Goal: Information Seeking & Learning: Learn about a topic

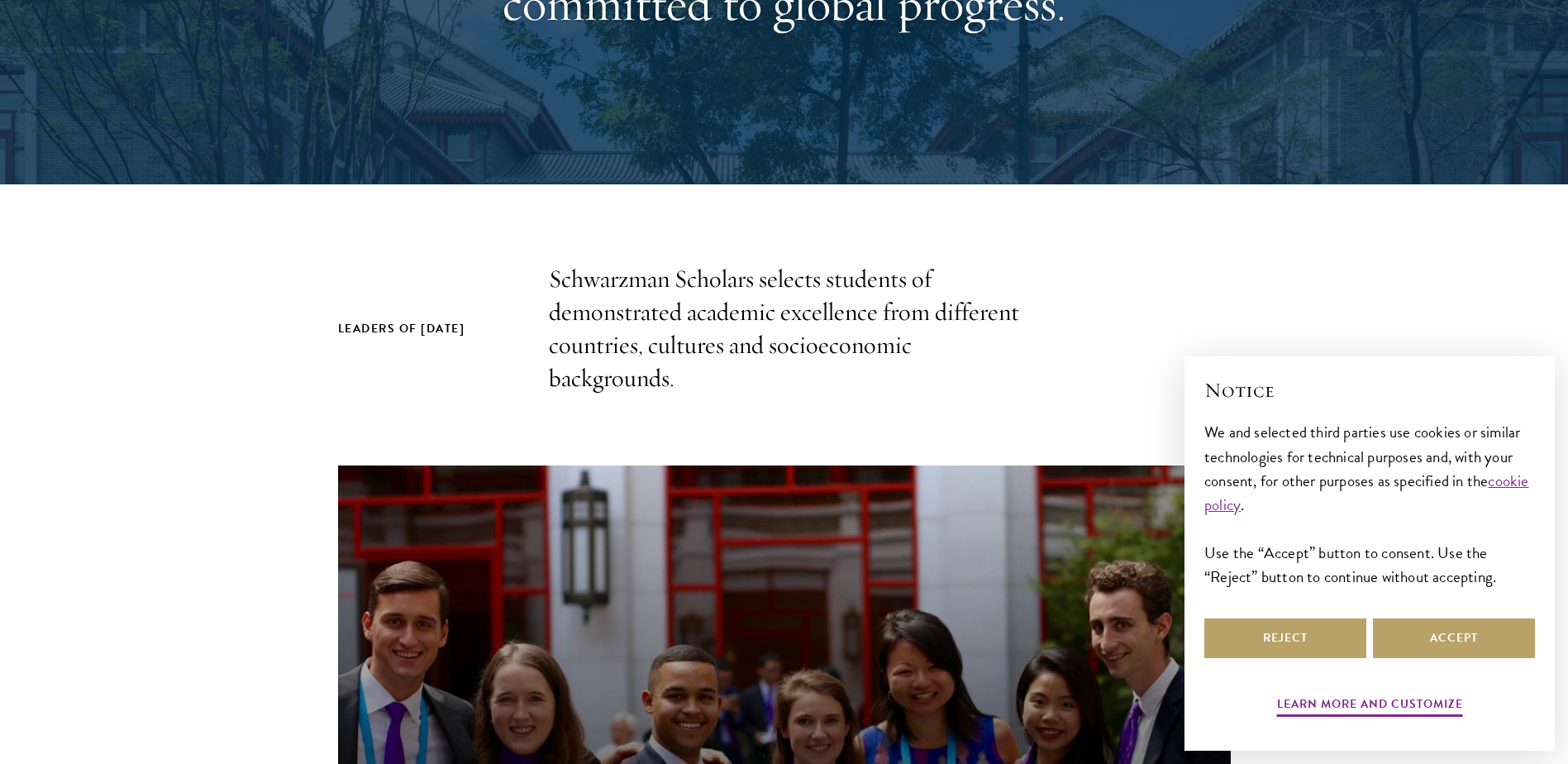
scroll to position [414, 0]
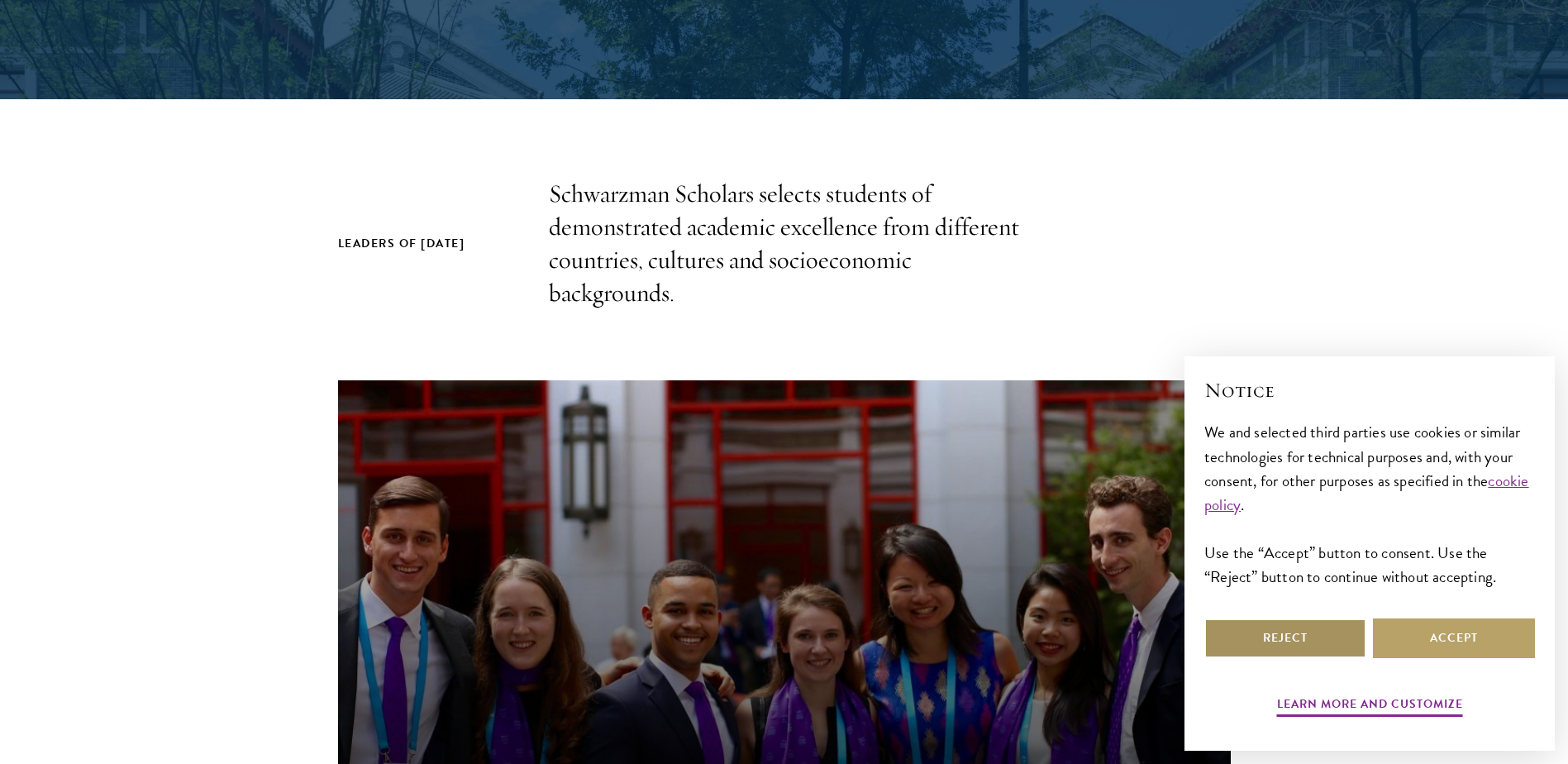
drag, startPoint x: 1310, startPoint y: 644, endPoint x: 1260, endPoint y: 624, distance: 53.9
click at [1310, 644] on button "Reject" at bounding box center [1285, 638] width 162 height 40
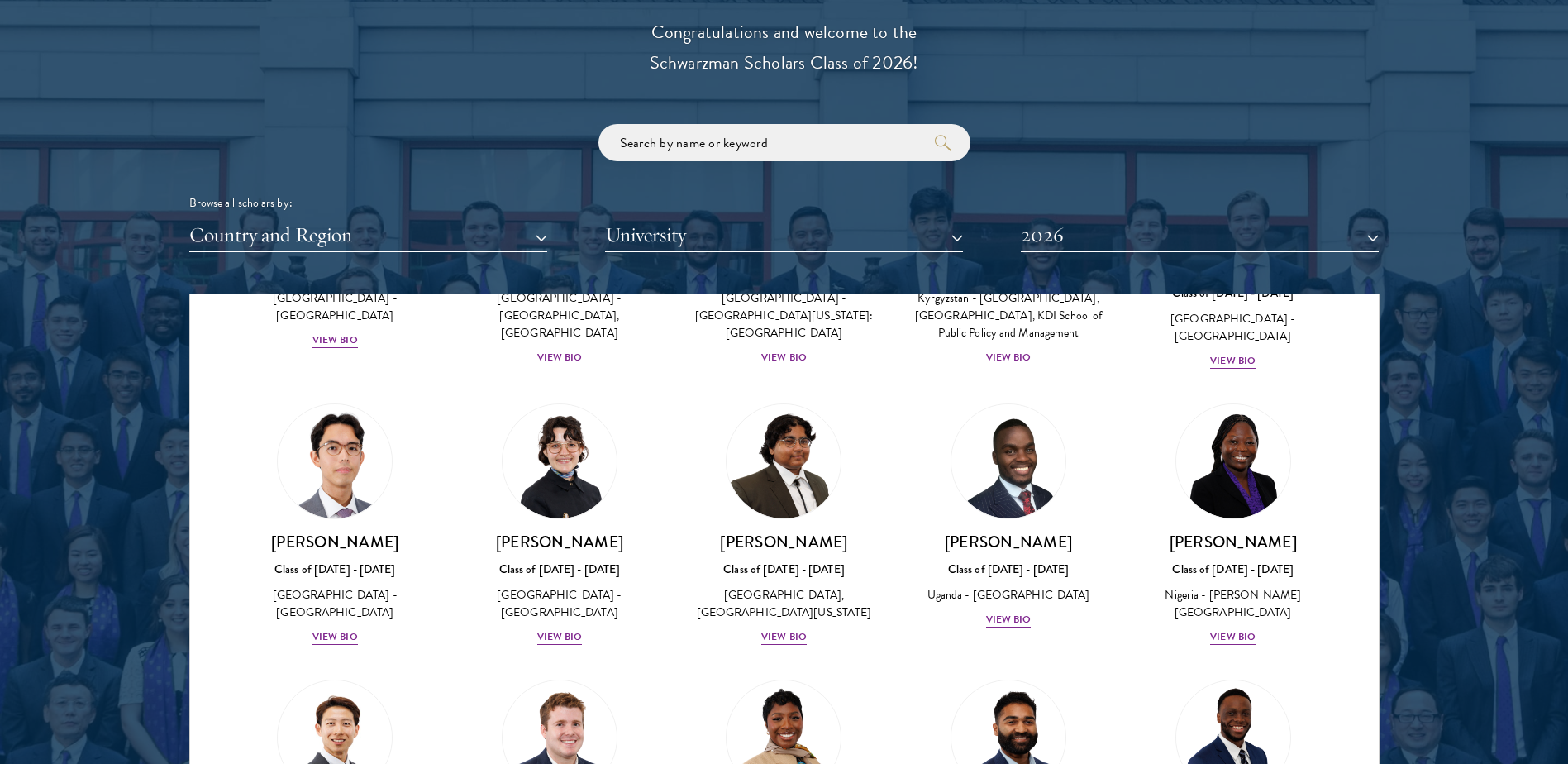
scroll to position [0, 0]
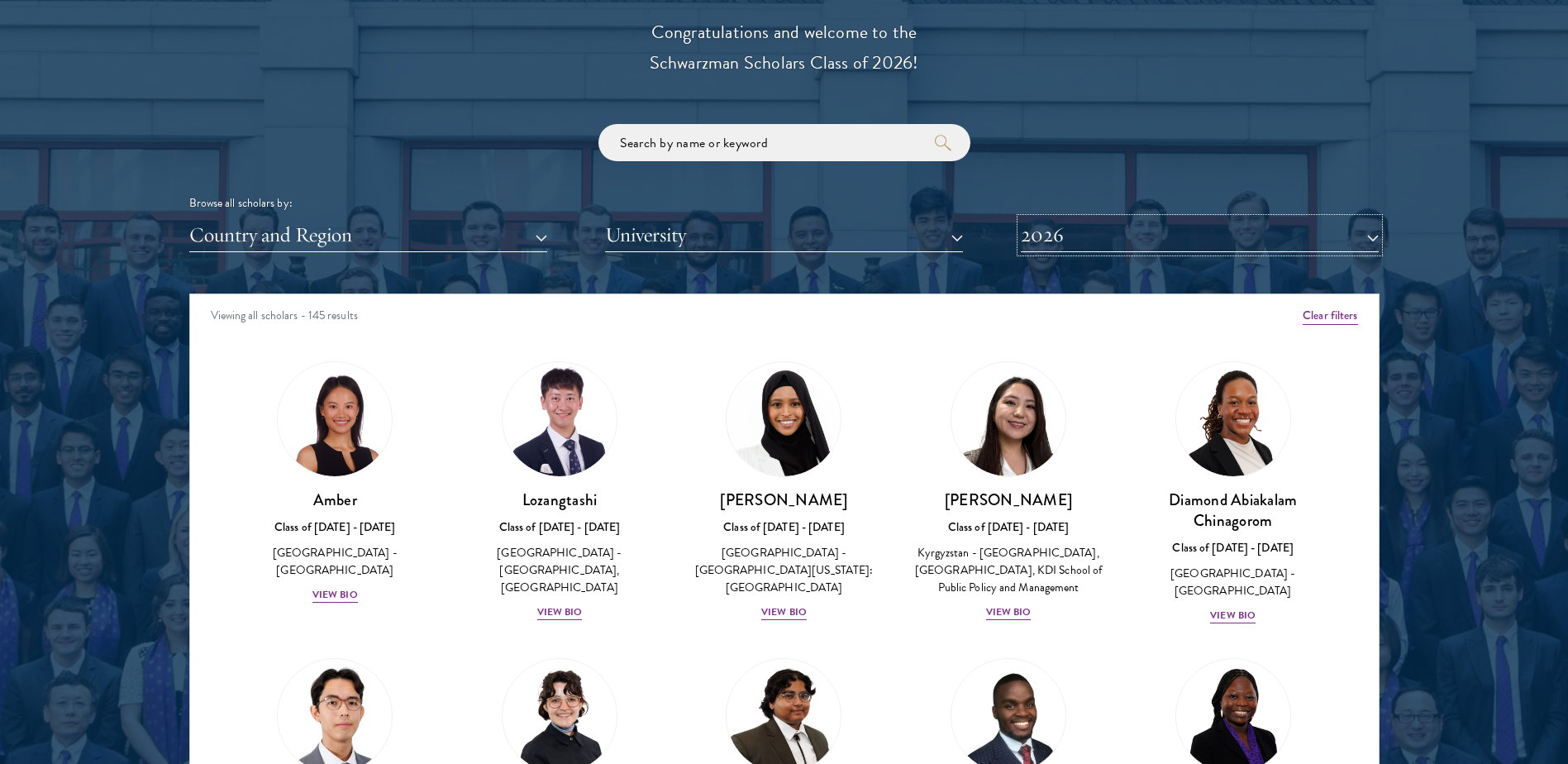
click at [1107, 231] on button "2026" at bounding box center [1199, 235] width 358 height 34
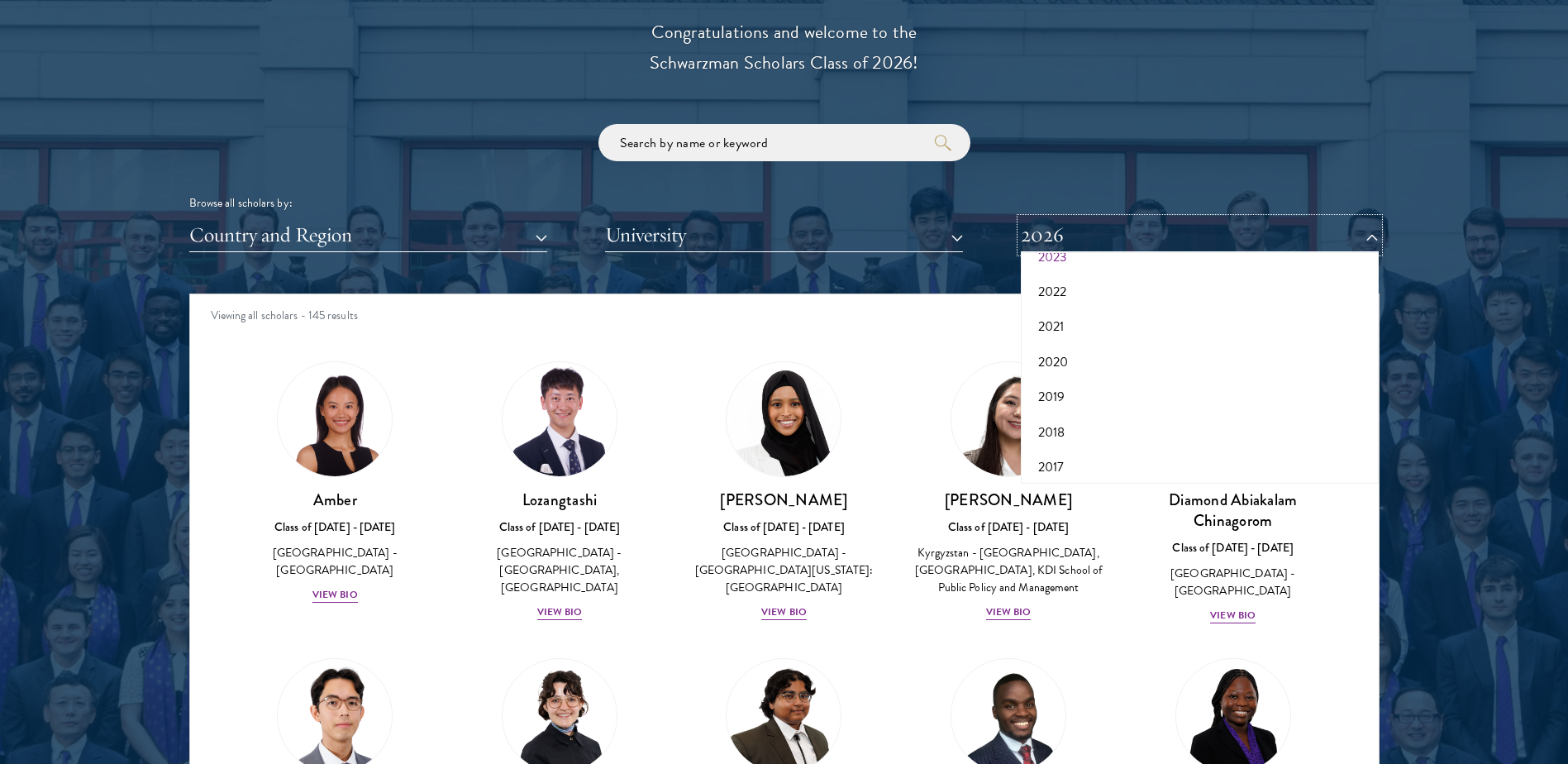
scroll to position [172, 0]
click at [1066, 459] on button "2017" at bounding box center [1199, 462] width 348 height 35
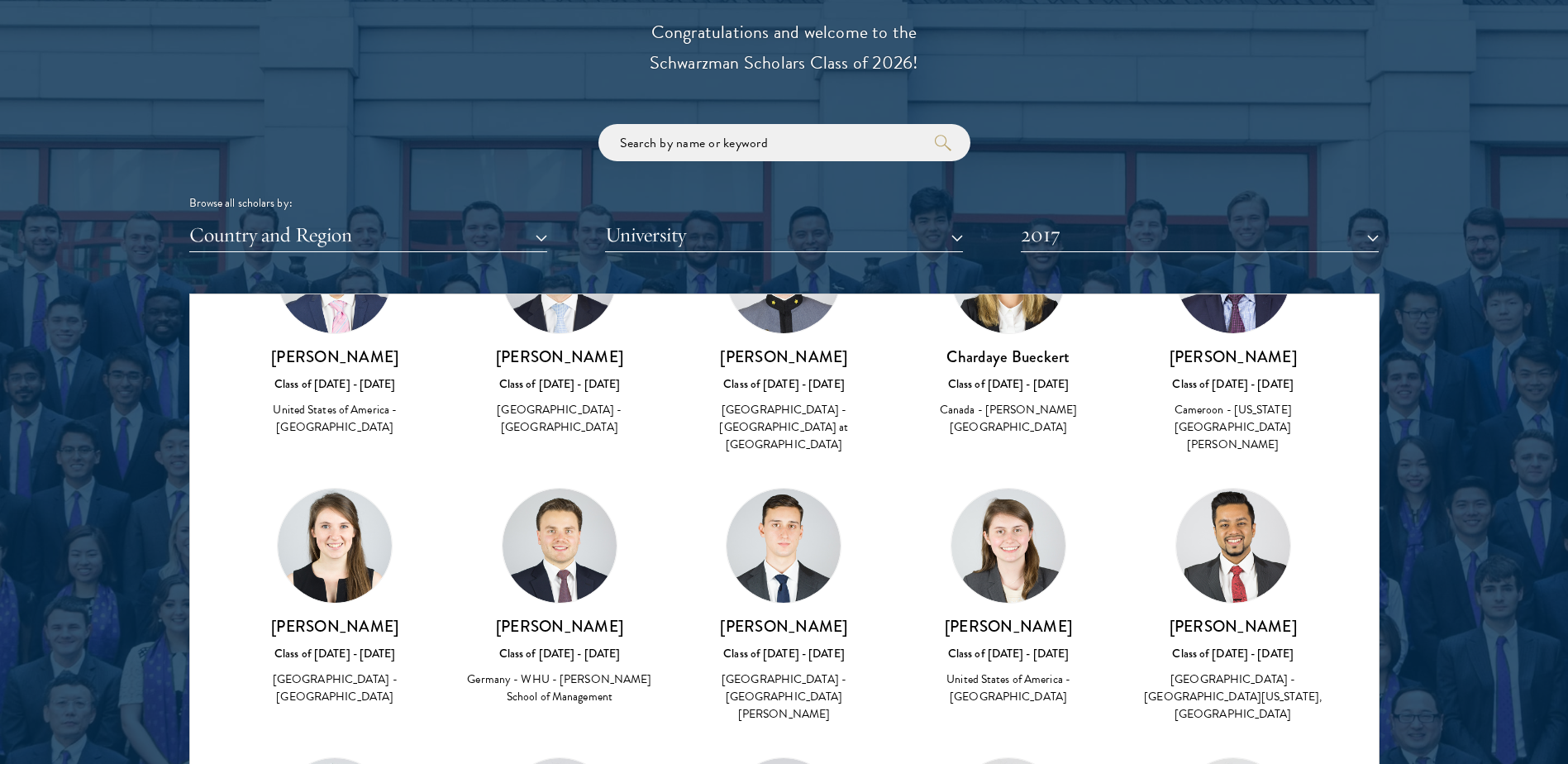
scroll to position [414, 0]
click at [987, 429] on div "[PERSON_NAME] Class of [DATE] - [DATE] Canada - [PERSON_NAME][GEOGRAPHIC_DATA]" at bounding box center [1008, 326] width 225 height 252
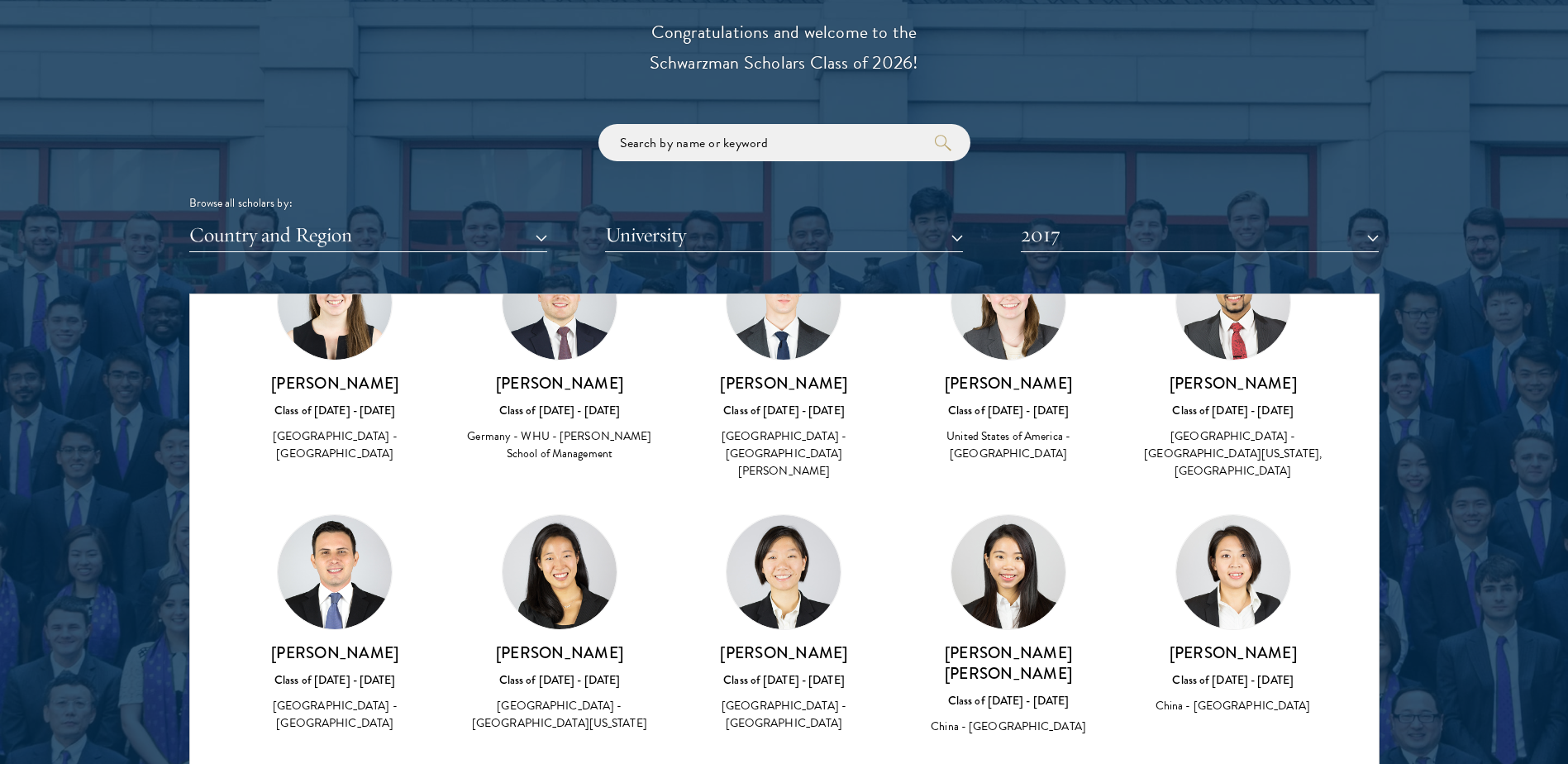
scroll to position [662, 0]
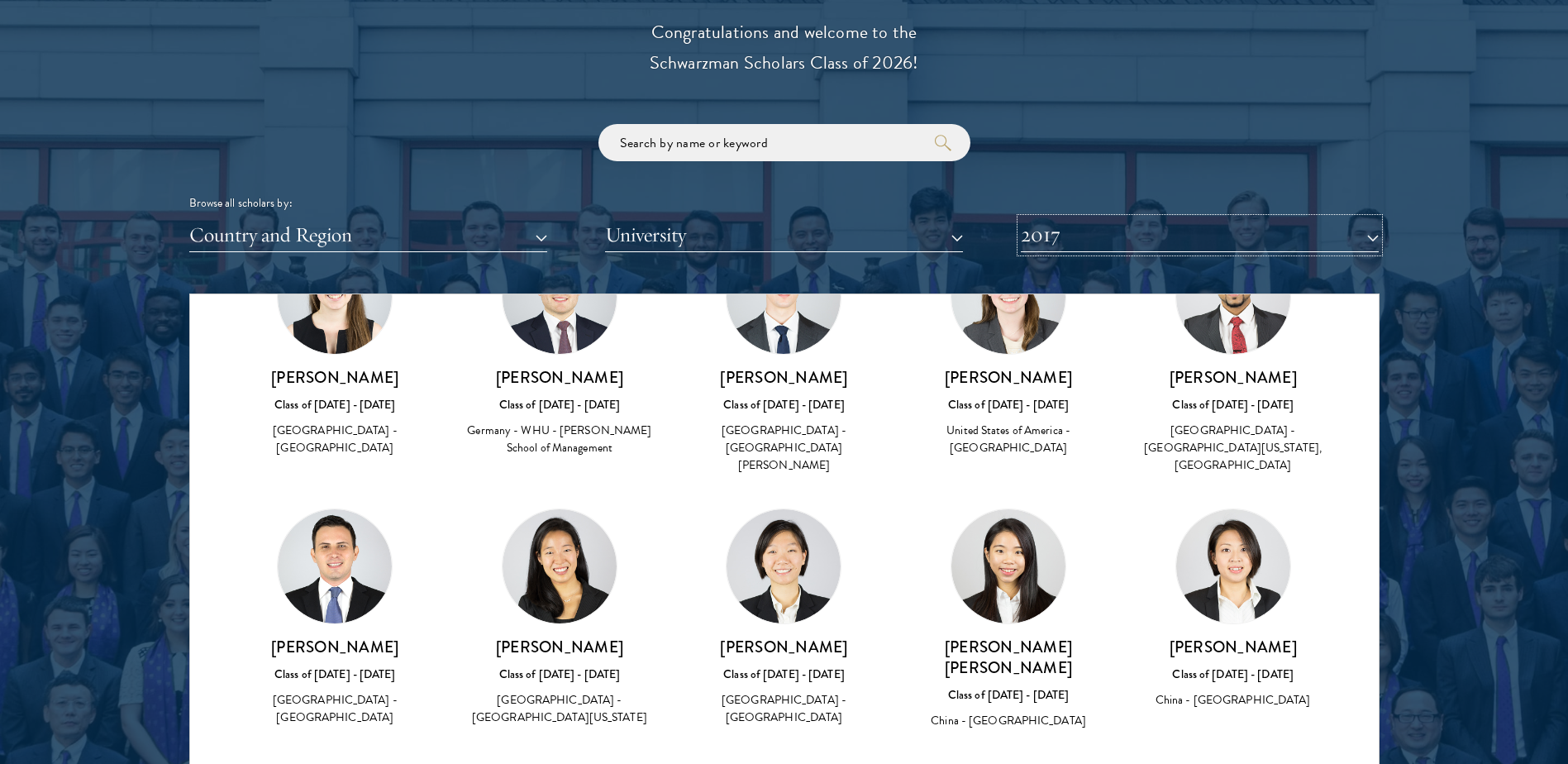
click at [1108, 236] on button "2017" at bounding box center [1199, 235] width 358 height 34
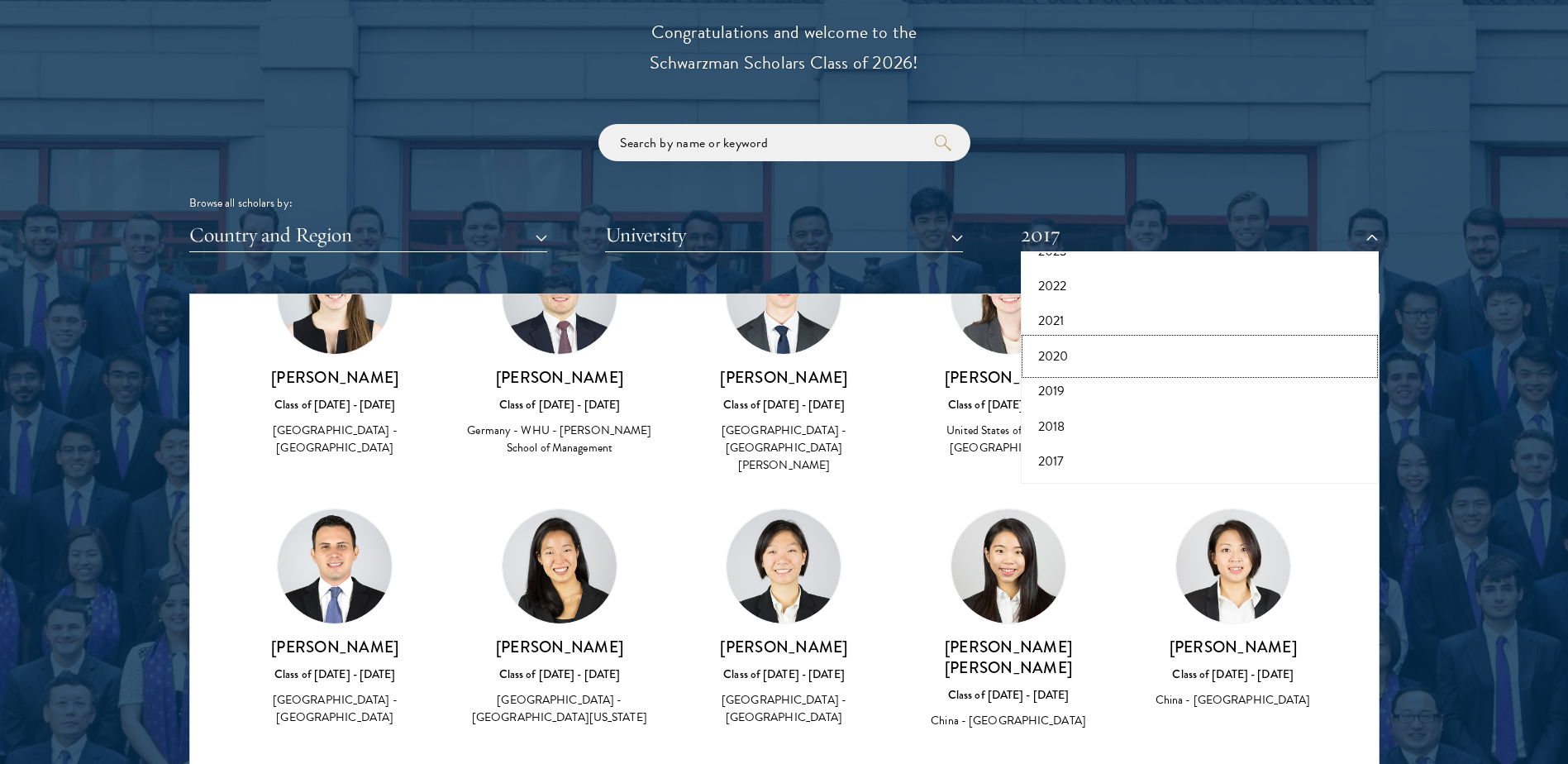
click at [1084, 363] on button "2020" at bounding box center [1199, 356] width 348 height 35
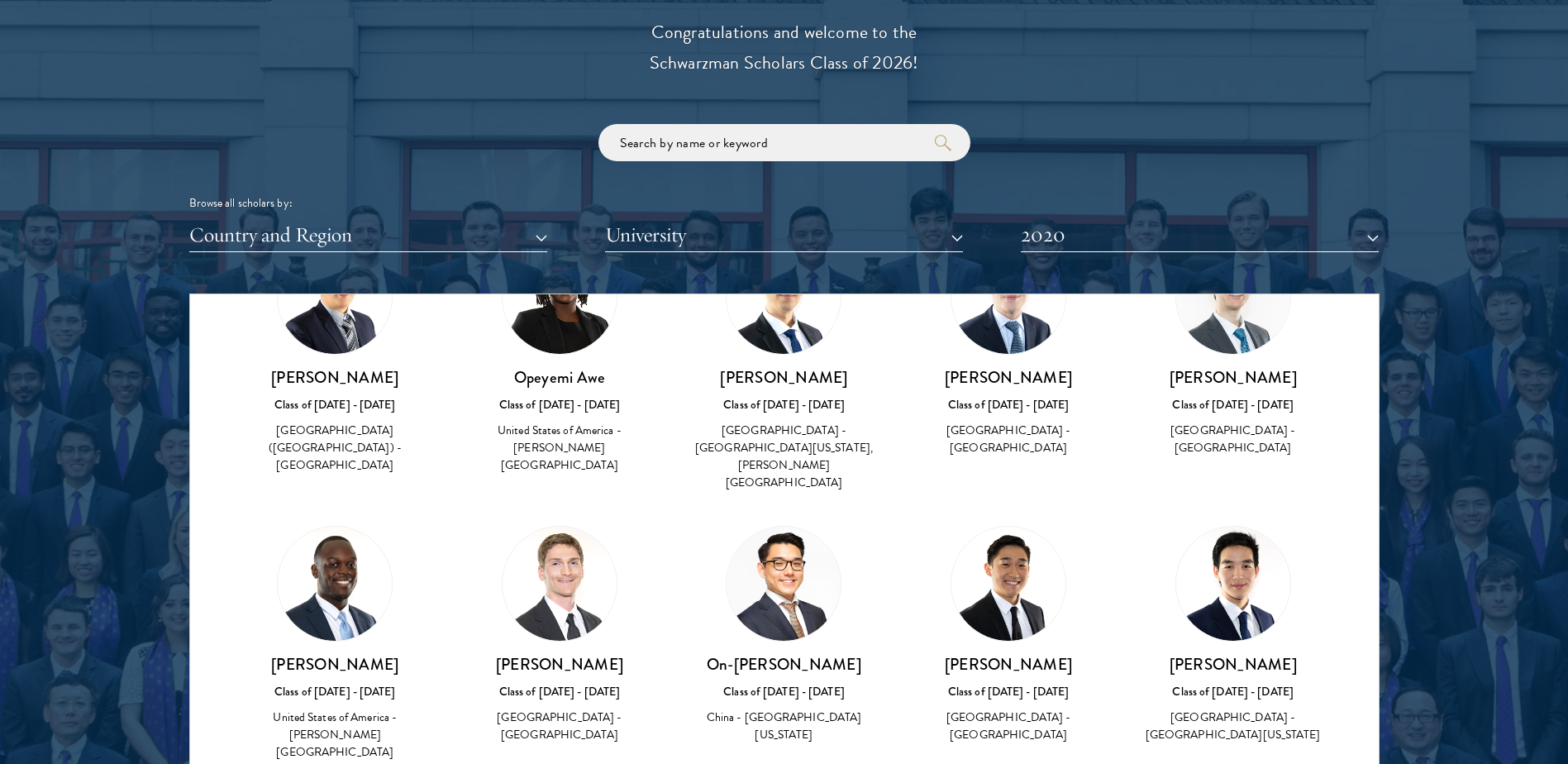
scroll to position [248, 0]
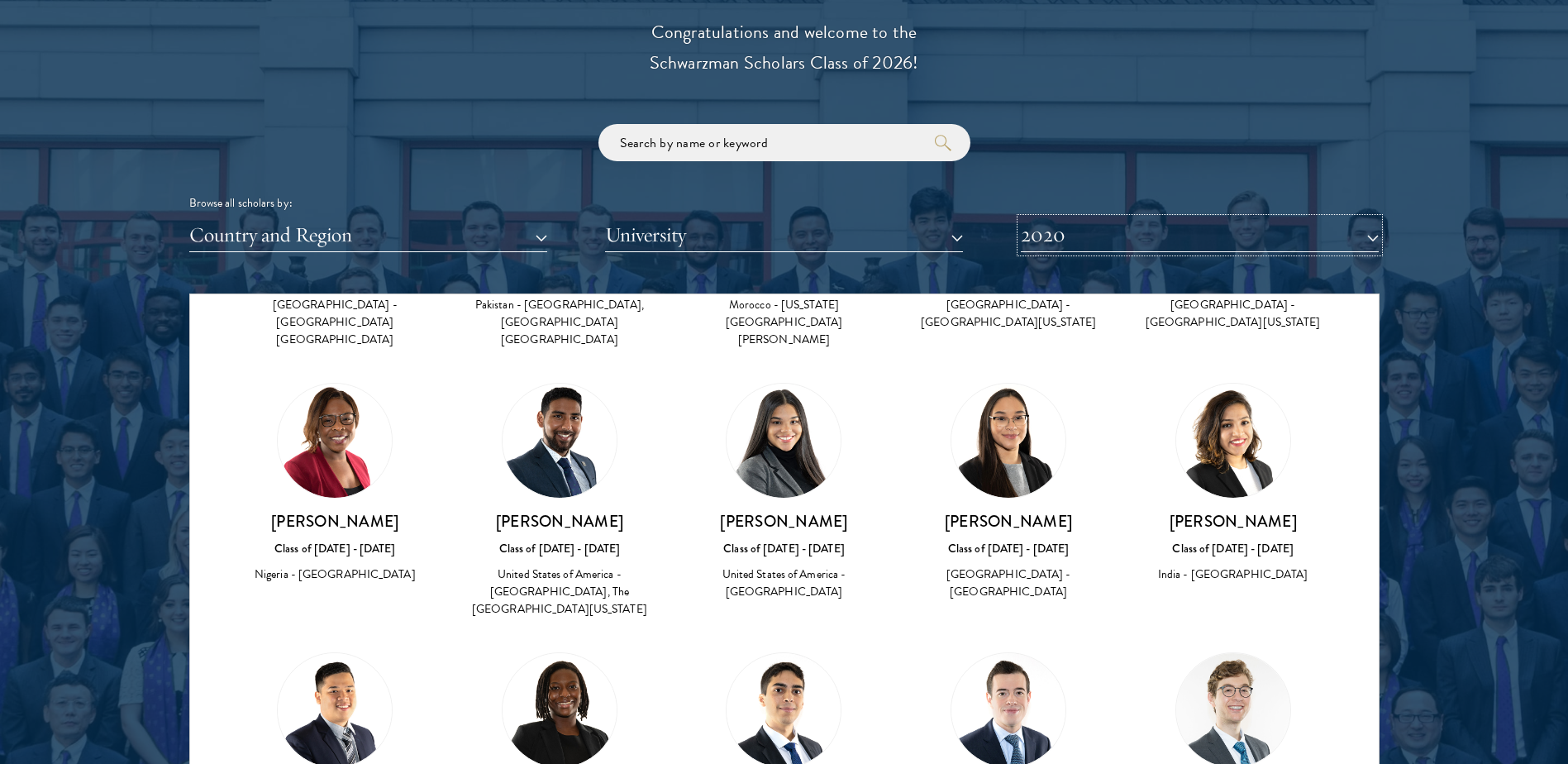
click at [1125, 236] on button "2020" at bounding box center [1199, 235] width 358 height 34
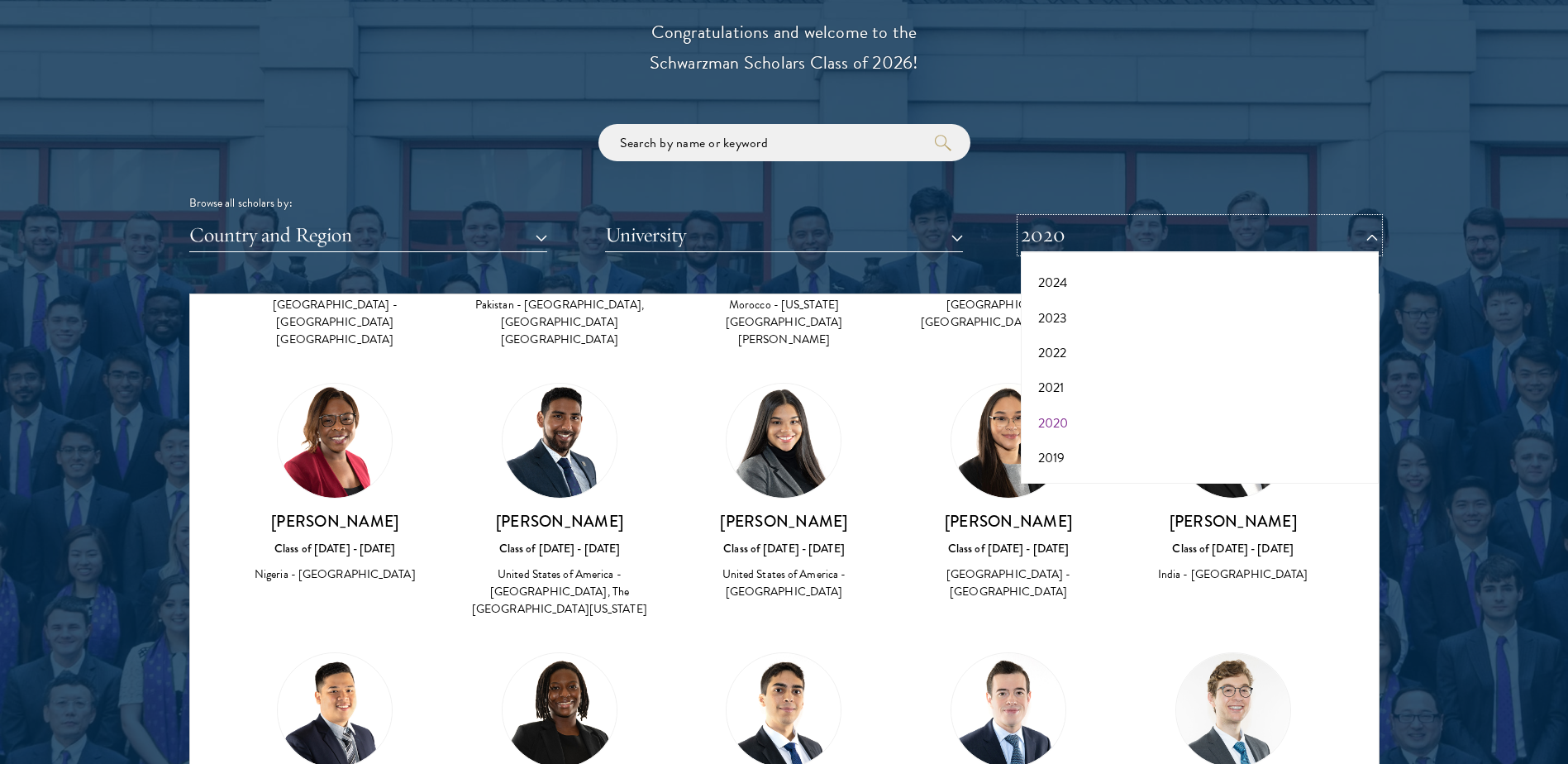
scroll to position [0, 0]
click at [1068, 388] on button "2024" at bounding box center [1199, 388] width 348 height 35
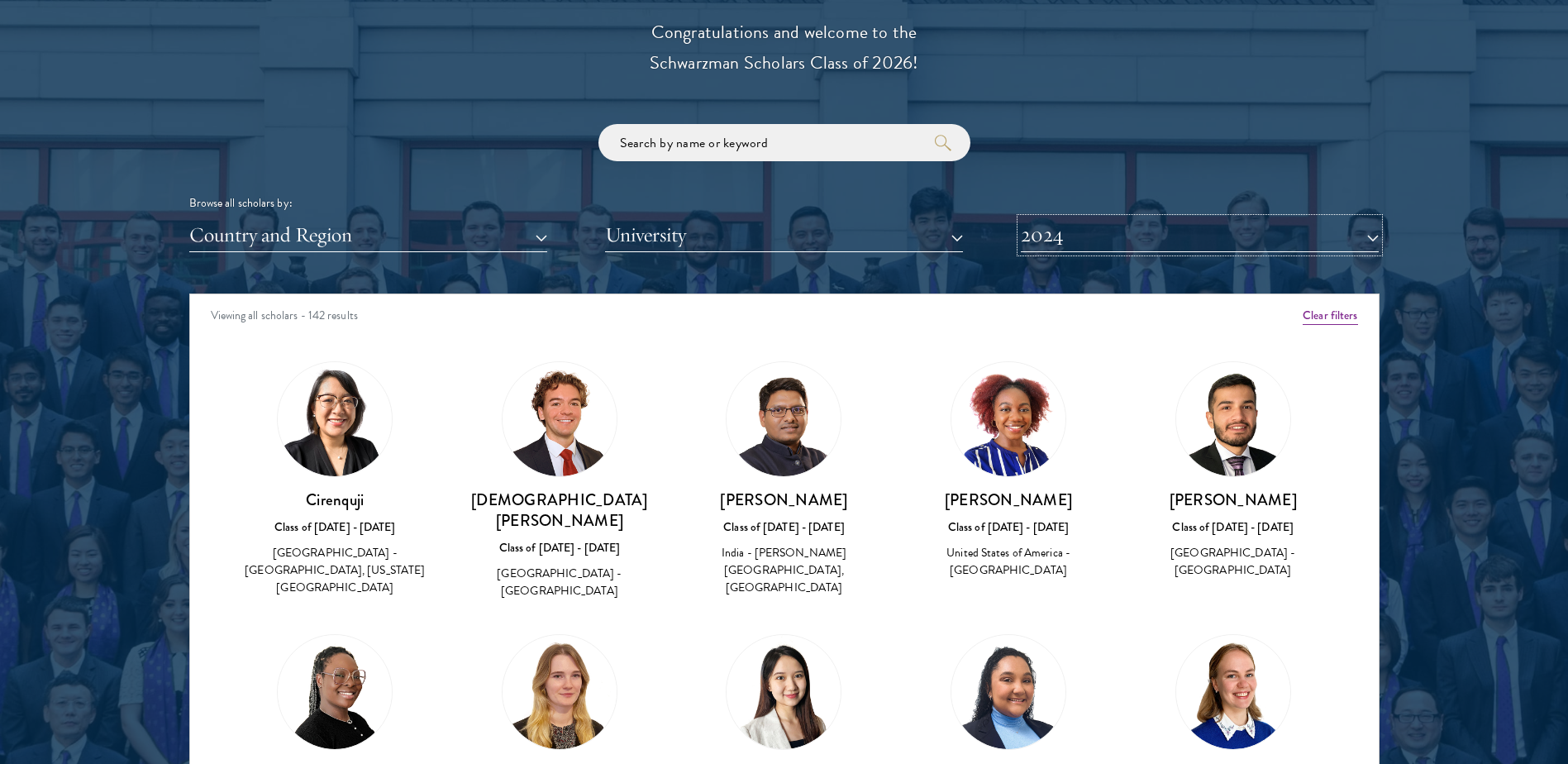
click at [1188, 241] on button "2024" at bounding box center [1199, 235] width 358 height 34
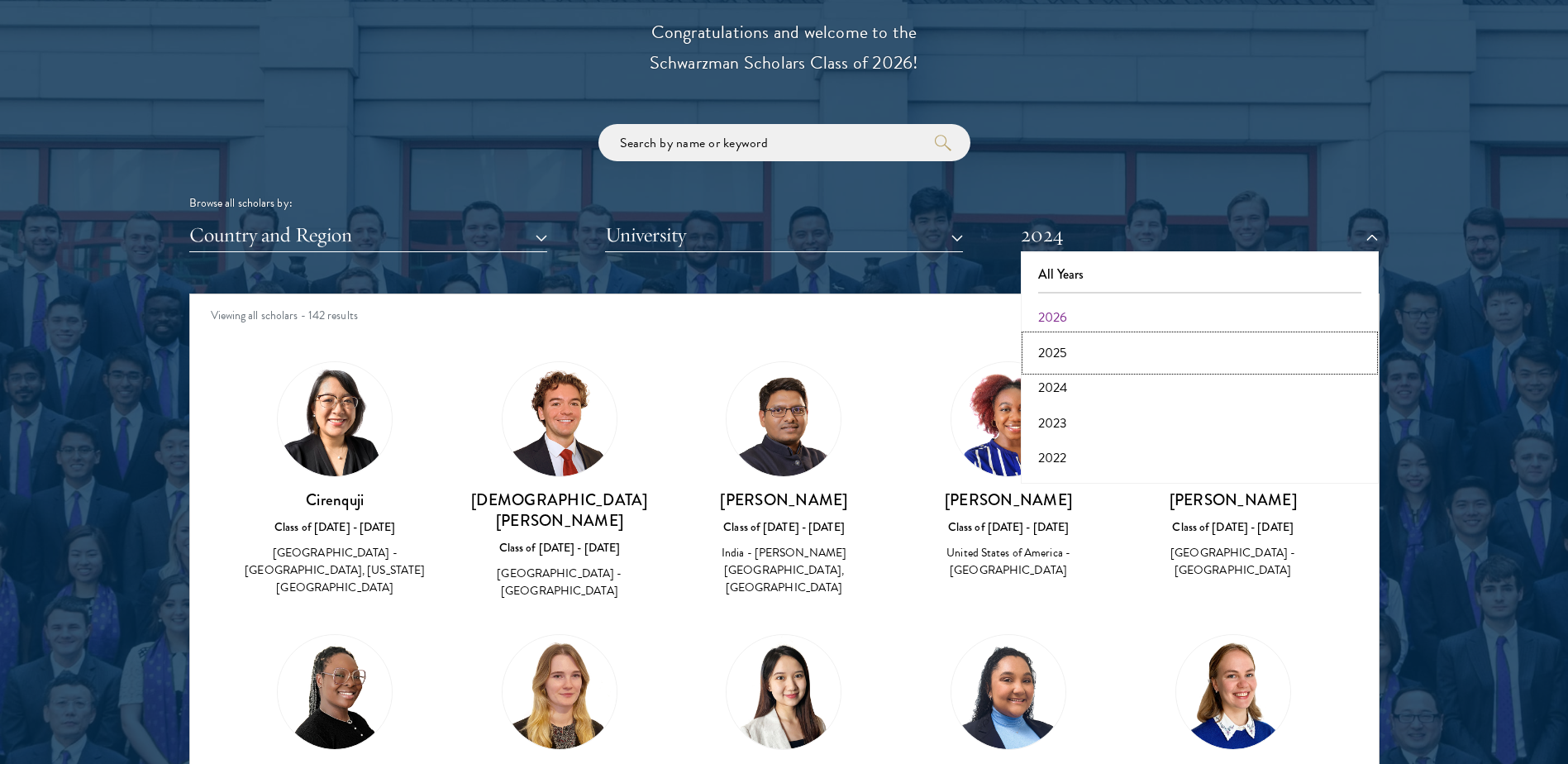
click at [1080, 352] on button "2025" at bounding box center [1199, 353] width 348 height 35
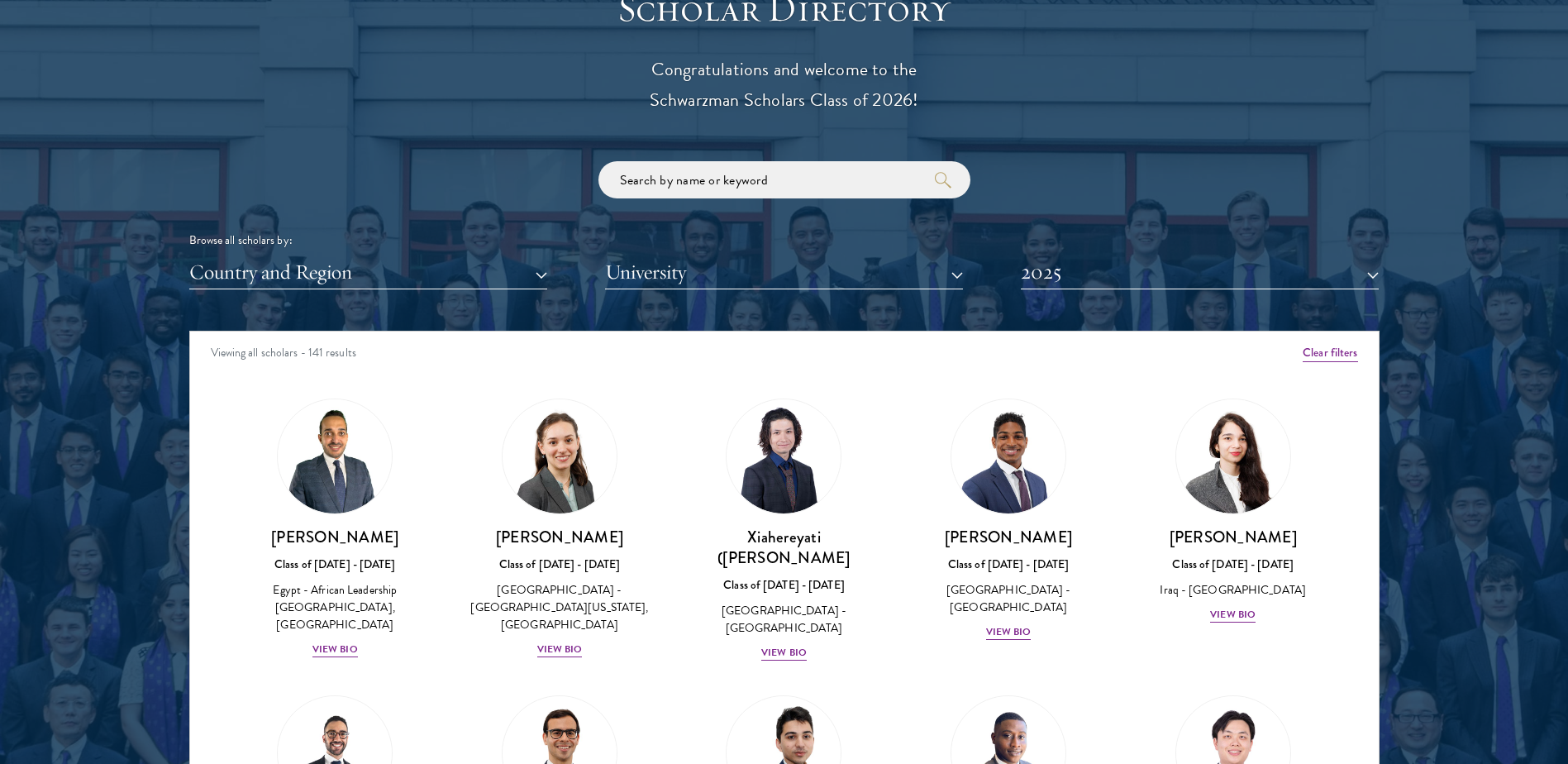
scroll to position [1902, 0]
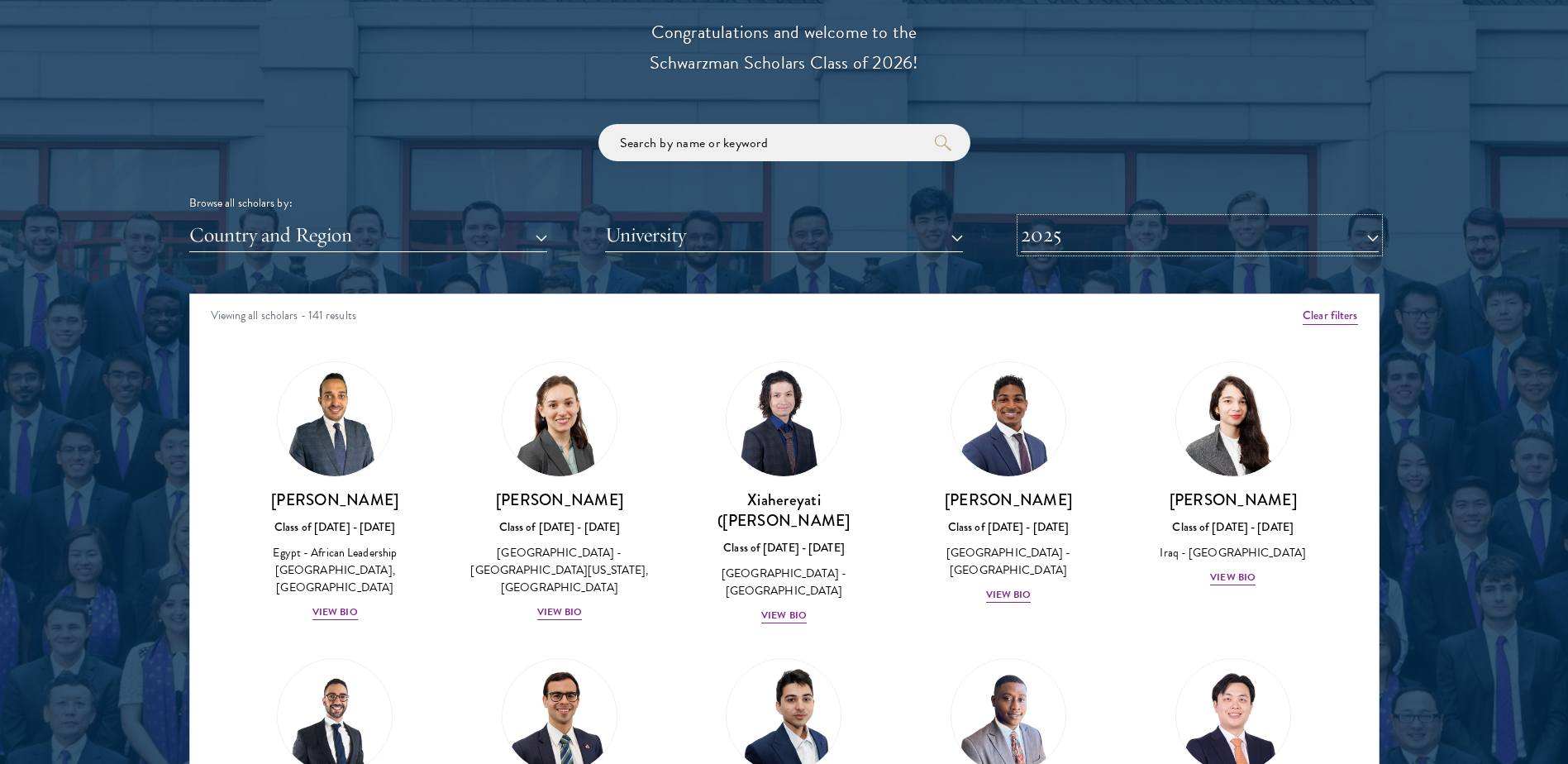
click at [1110, 236] on button "2025" at bounding box center [1199, 235] width 358 height 34
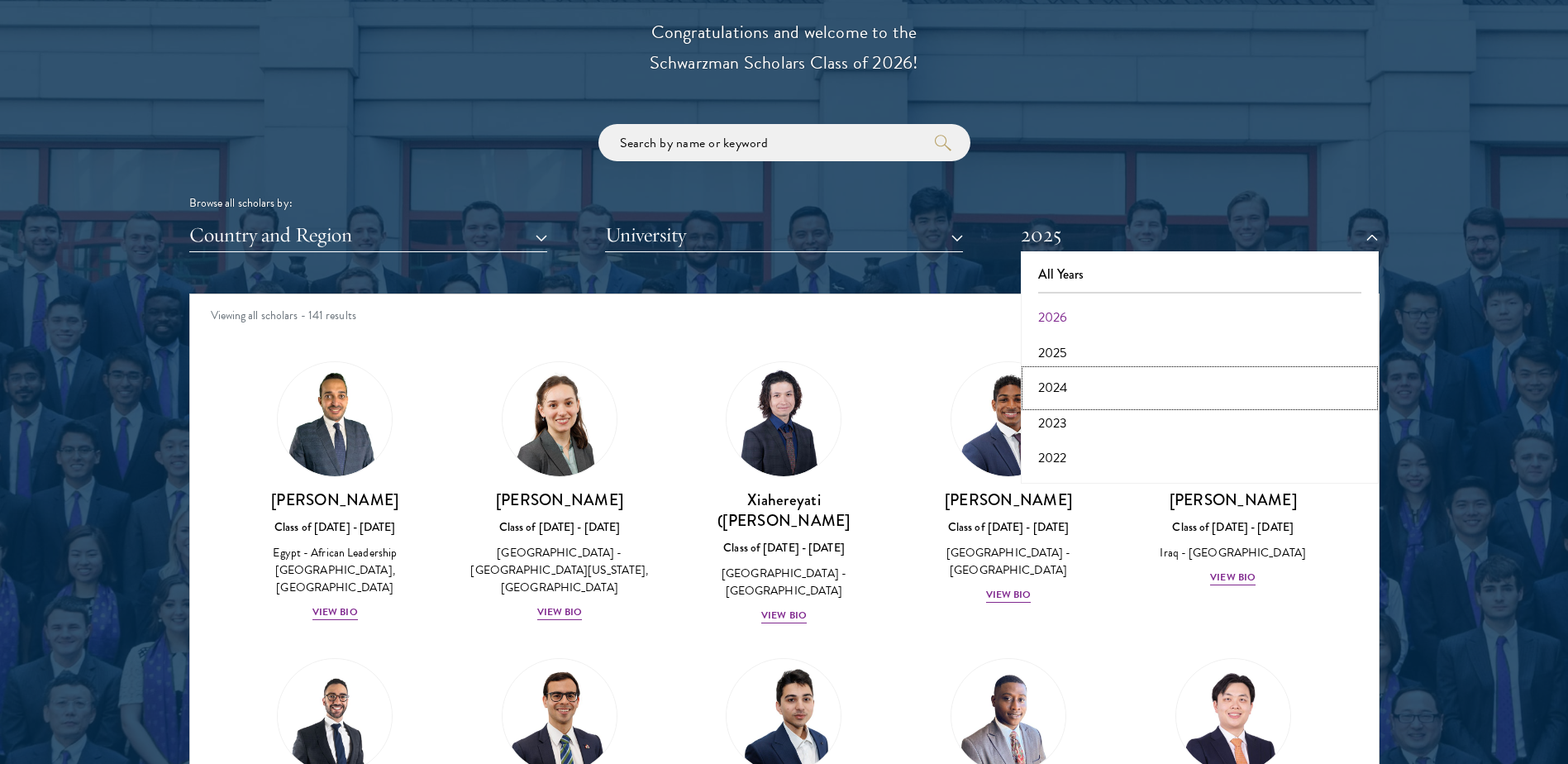
click at [1076, 380] on button "2024" at bounding box center [1199, 388] width 348 height 35
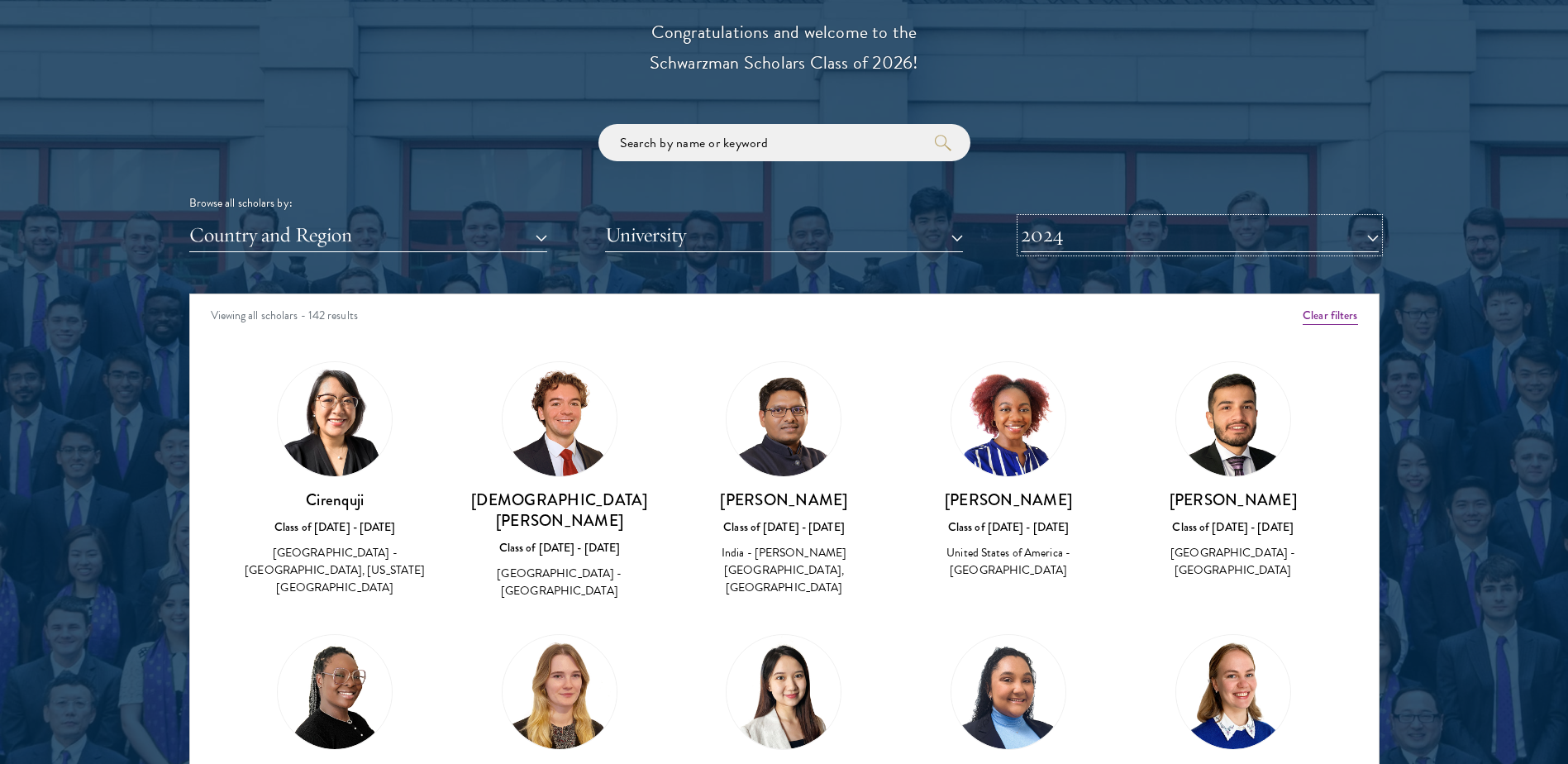
click at [1193, 231] on button "2024" at bounding box center [1199, 235] width 358 height 34
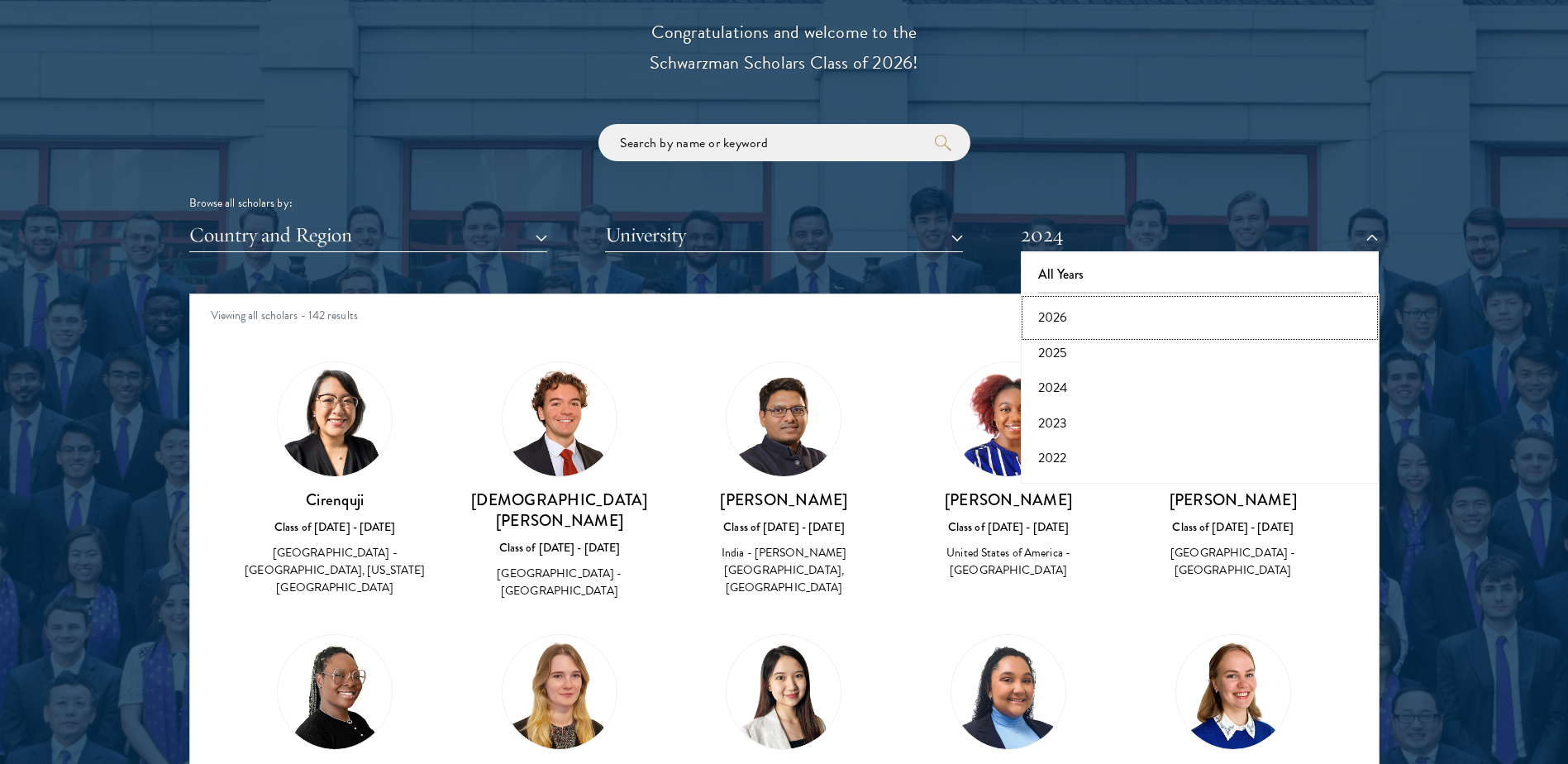
click at [1097, 319] on button "2026" at bounding box center [1199, 318] width 348 height 35
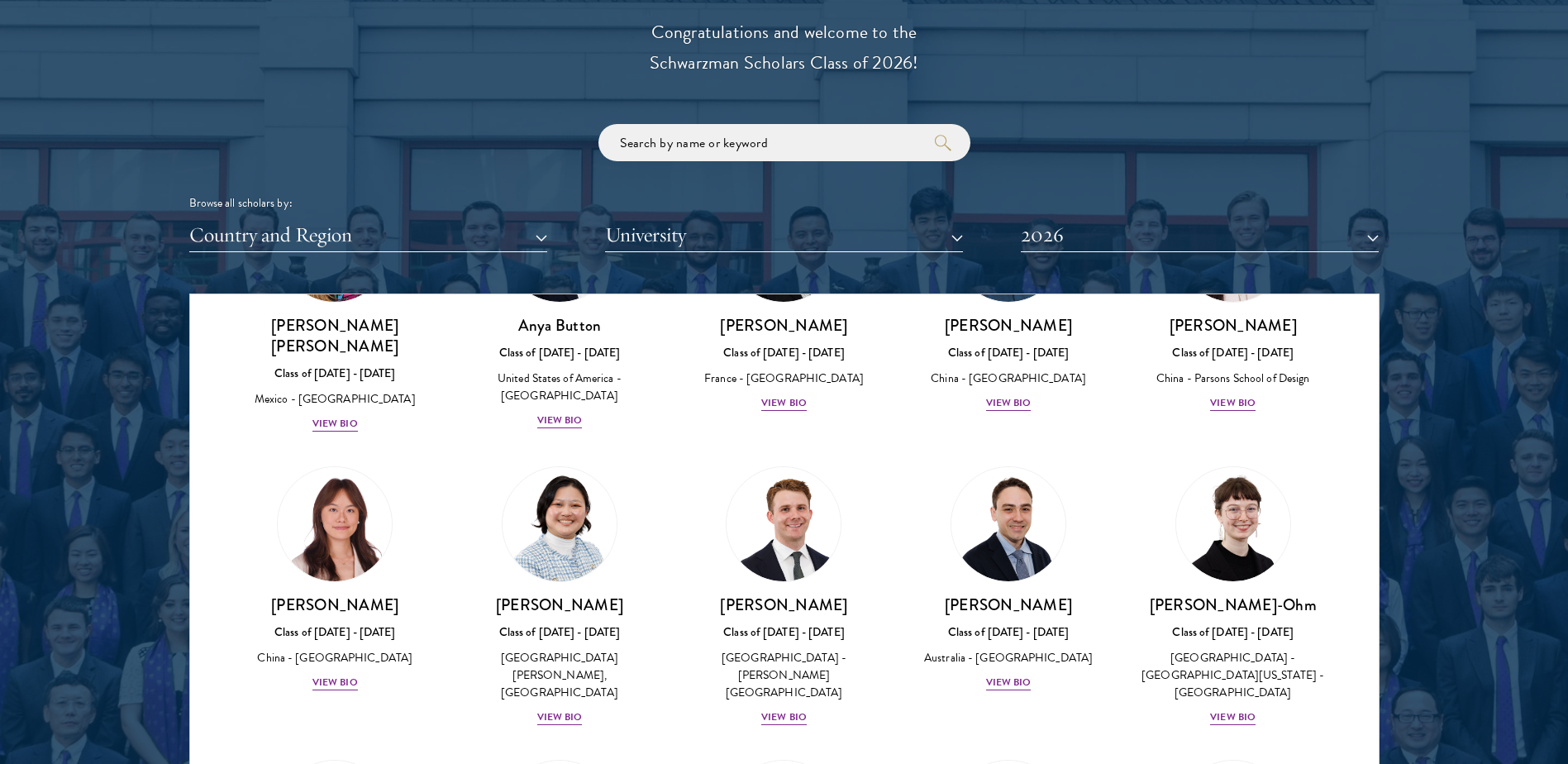
scroll to position [1406, 0]
